Goal: Task Accomplishment & Management: Manage account settings

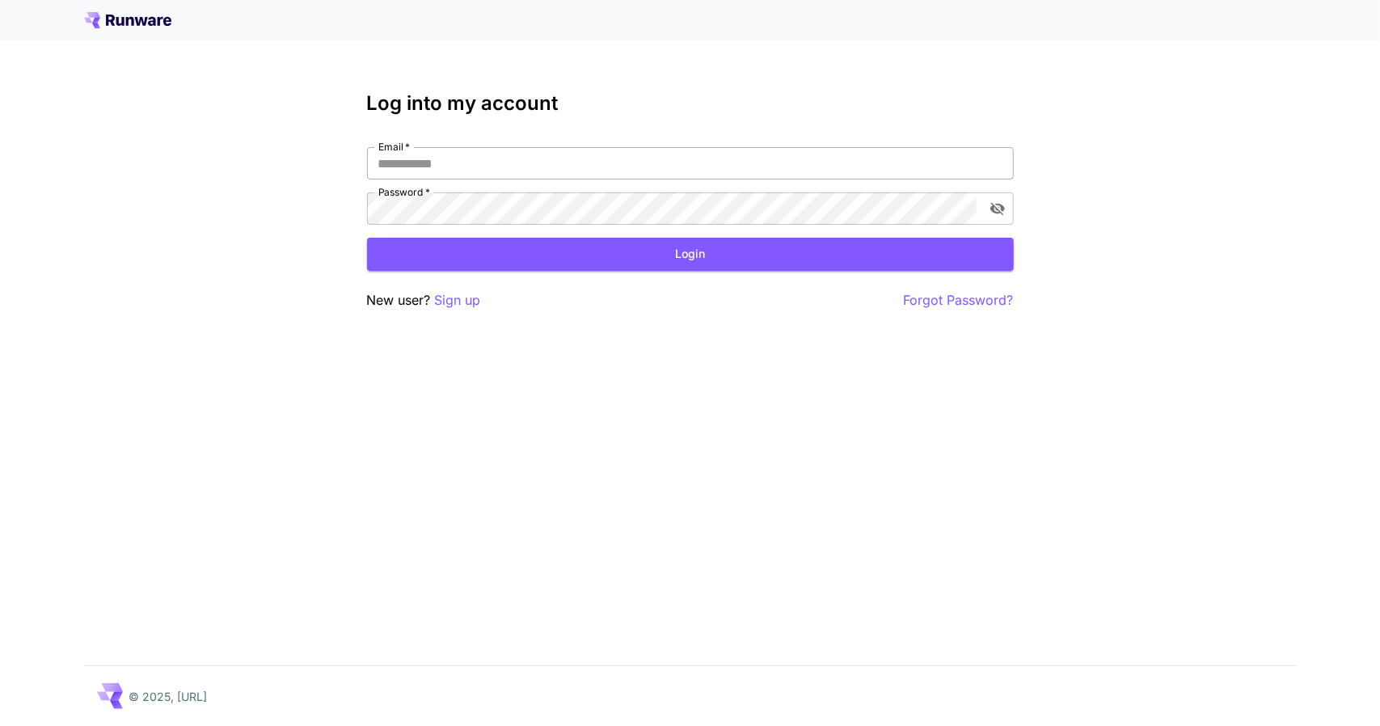
click at [485, 167] on input "Email   *" at bounding box center [690, 163] width 647 height 32
type input "**********"
click button "Login" at bounding box center [690, 254] width 647 height 33
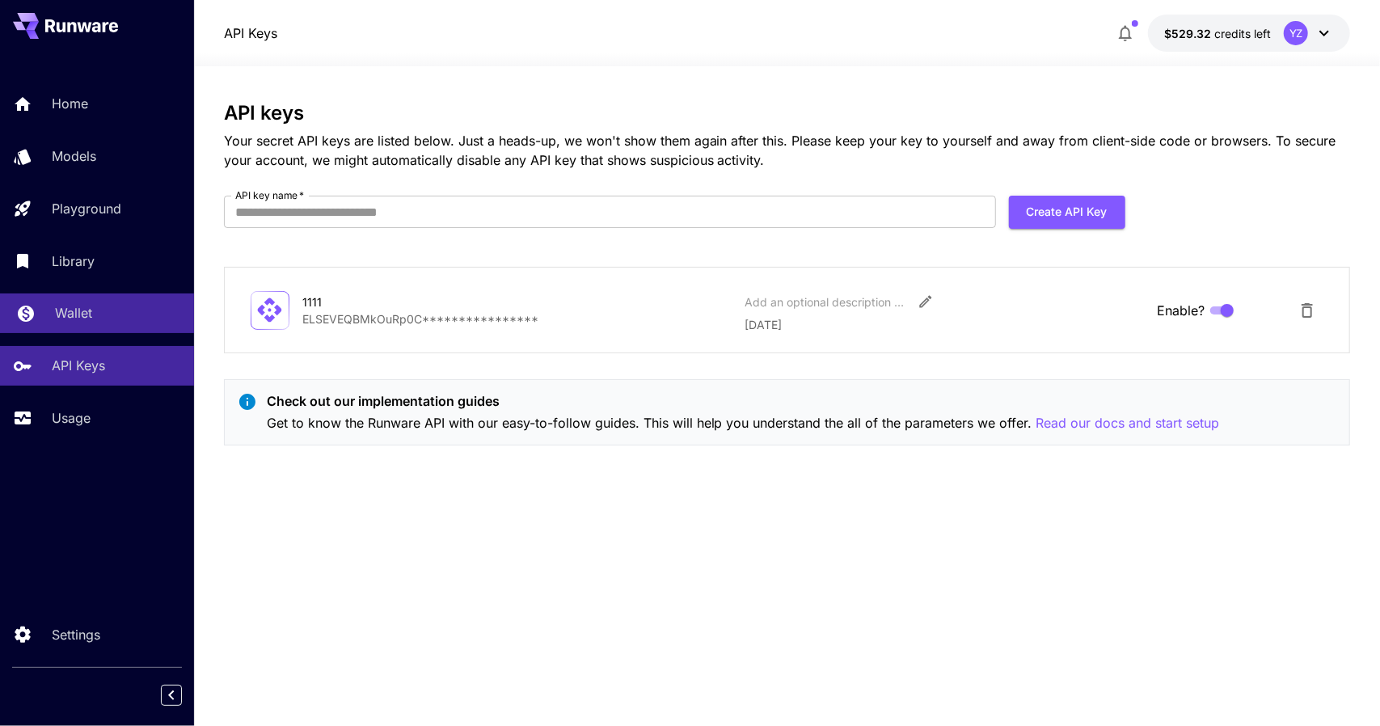
click at [82, 307] on p "Wallet" at bounding box center [73, 312] width 37 height 19
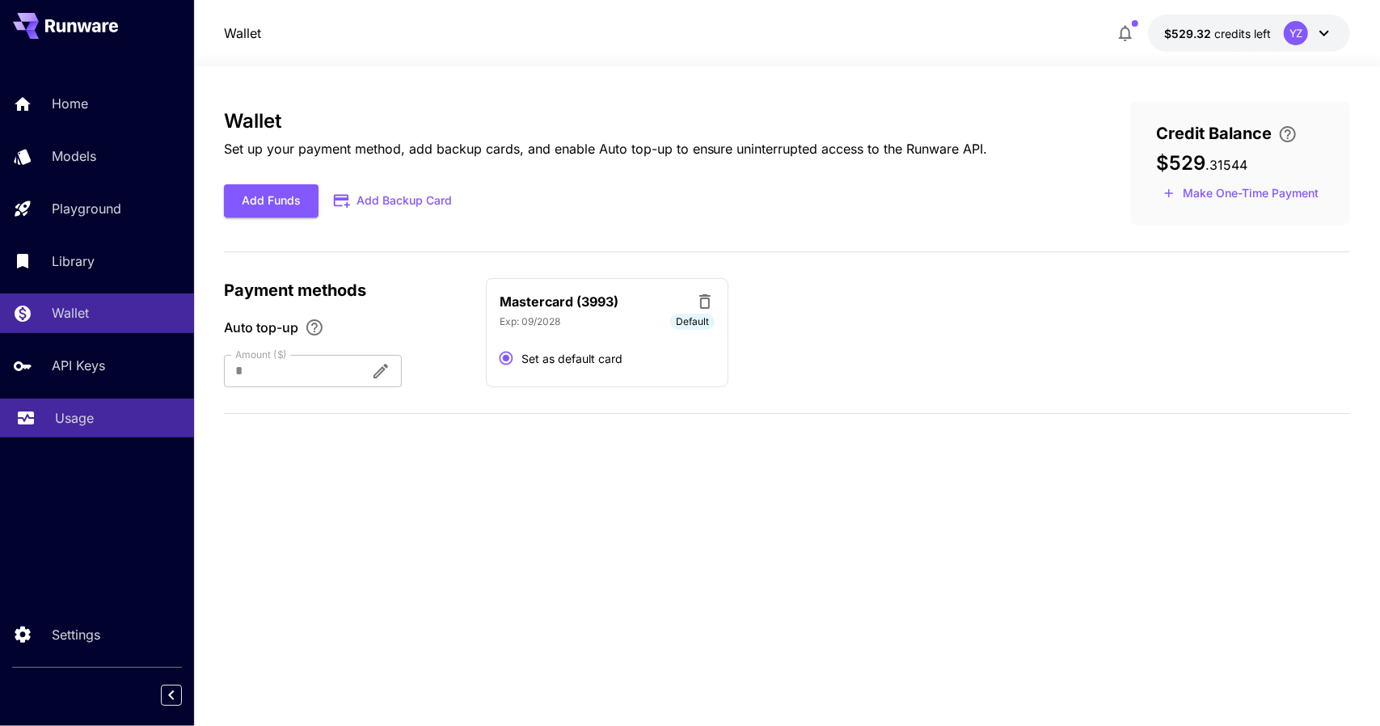
click at [74, 424] on p "Usage" at bounding box center [74, 417] width 39 height 19
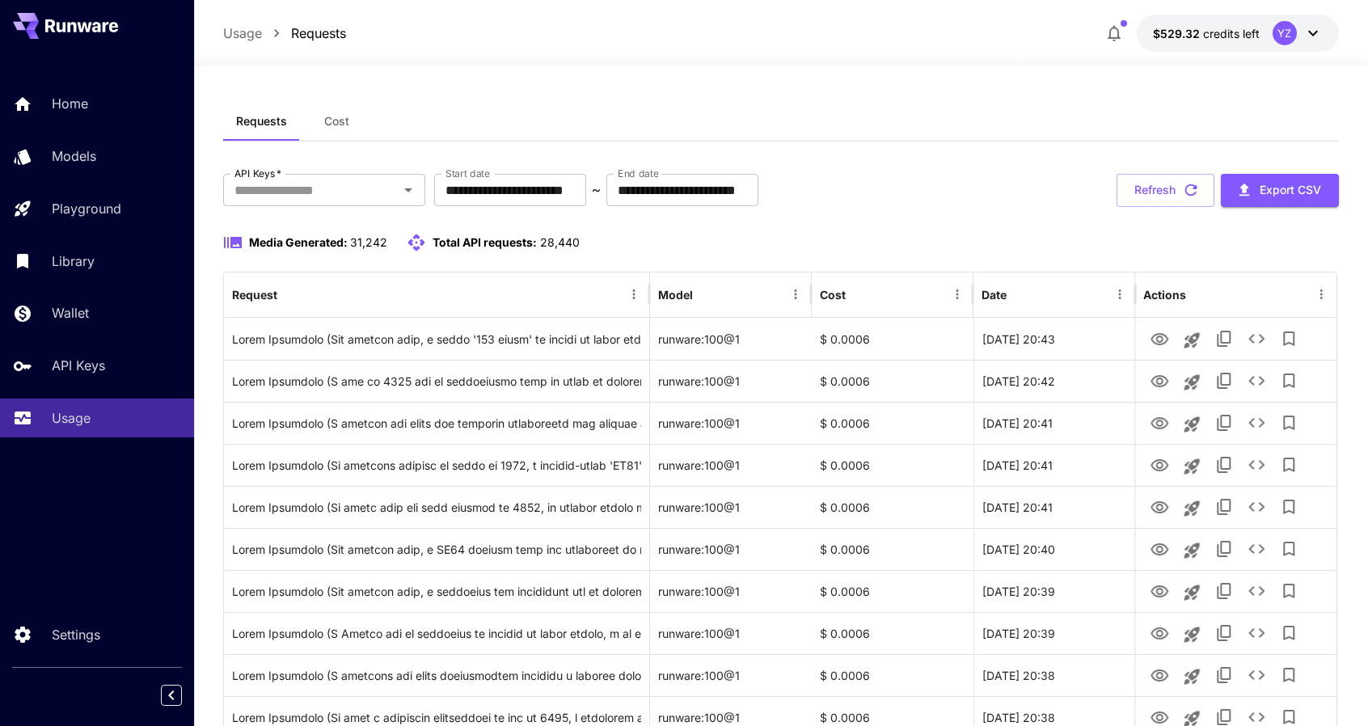
click at [1082, 119] on div "Requests Cost" at bounding box center [780, 122] width 1115 height 40
click at [75, 353] on link "API Keys" at bounding box center [97, 366] width 194 height 40
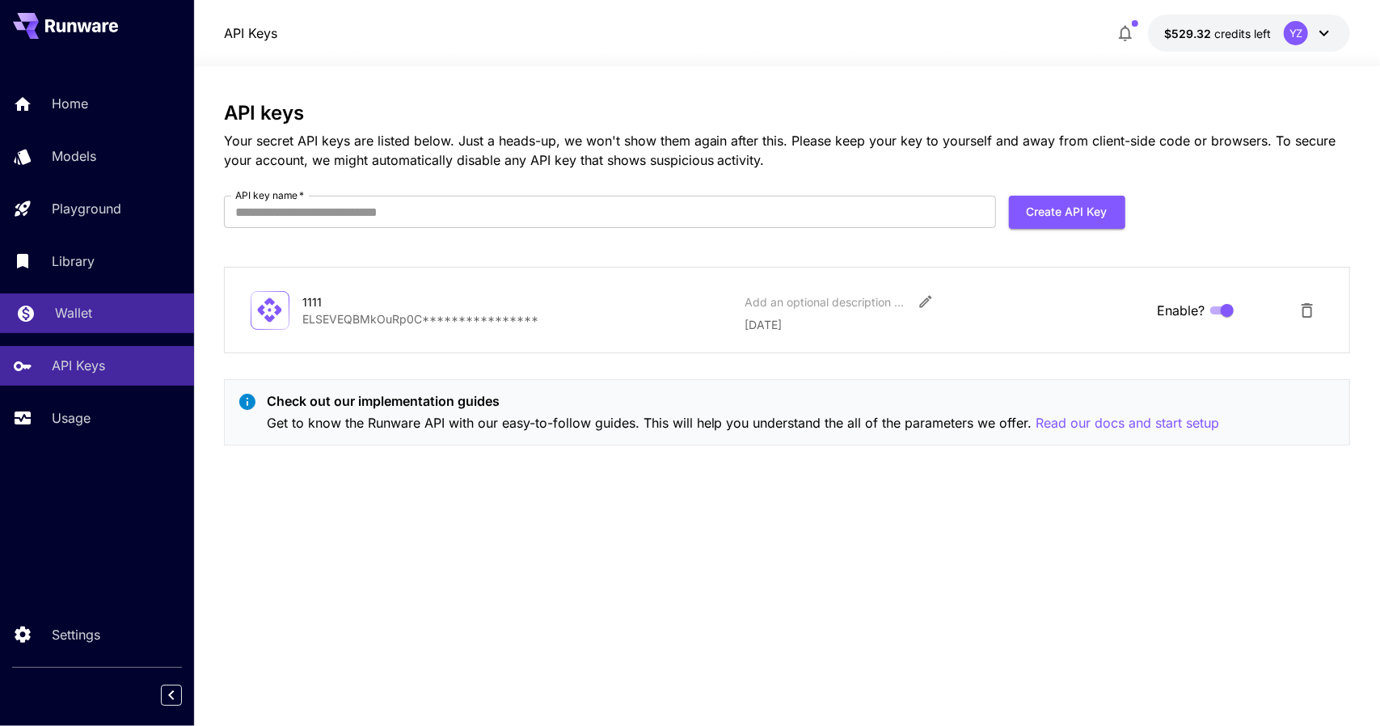
click at [61, 318] on p "Wallet" at bounding box center [73, 312] width 37 height 19
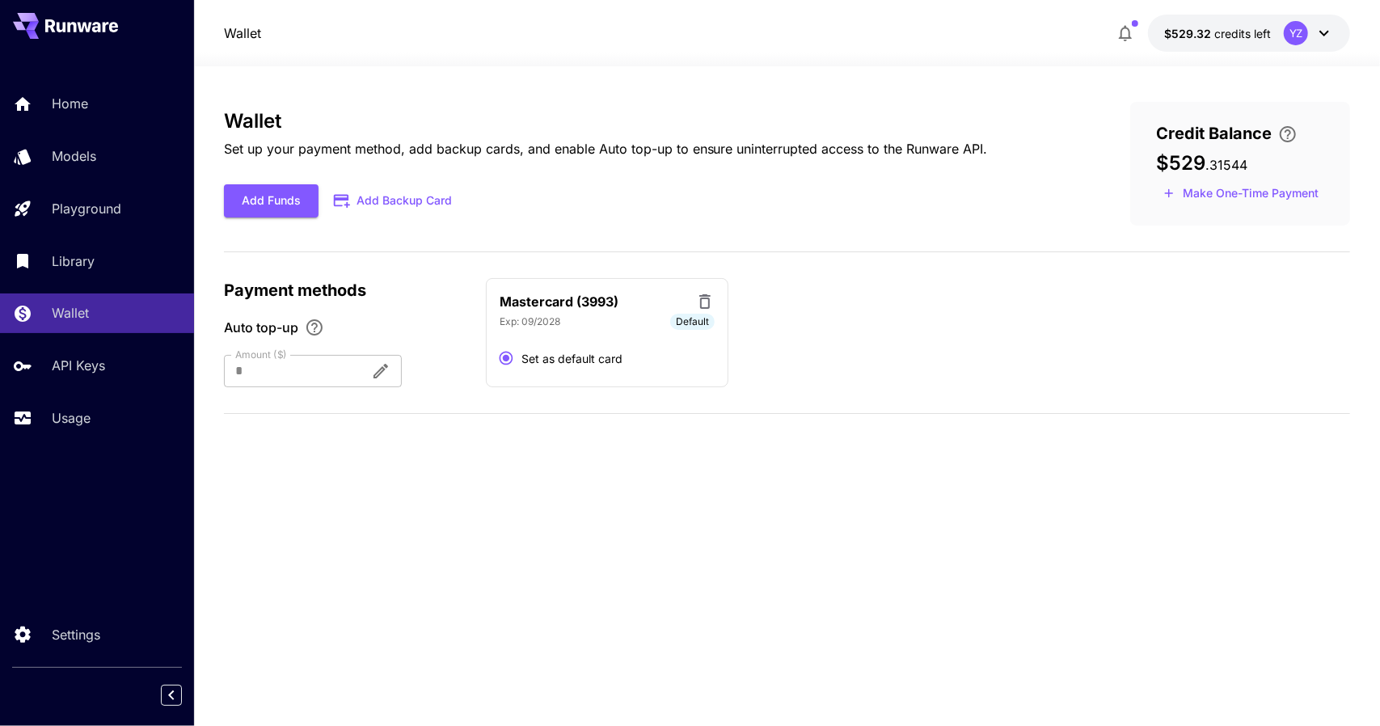
click at [1131, 529] on div "Wallet Set up your payment method, add backup cards, and enable Auto top-up to …" at bounding box center [787, 396] width 1127 height 589
